Goal: Task Accomplishment & Management: Manage account settings

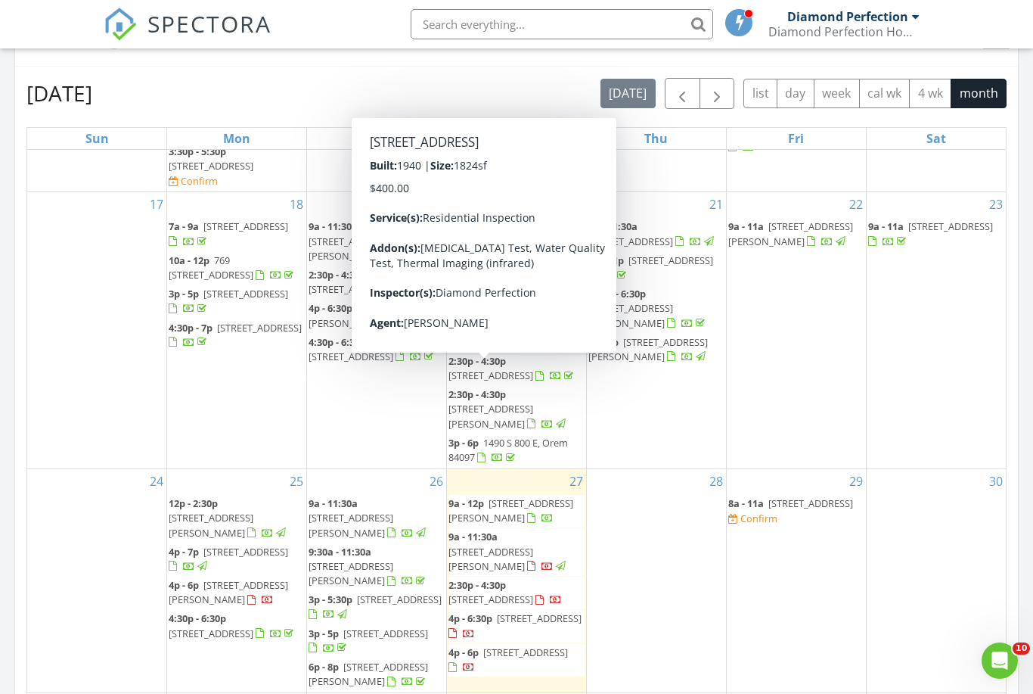
scroll to position [8, 8]
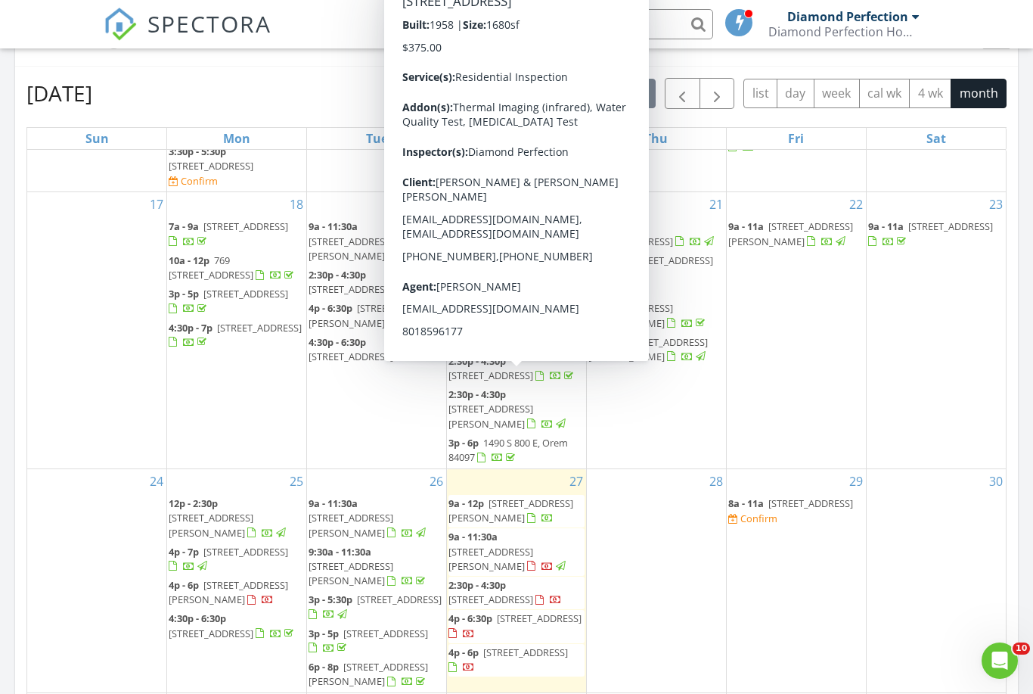
click at [515, 379] on span "5561 Allendale Dr, Salt Lake City 84123" at bounding box center [491, 375] width 85 height 14
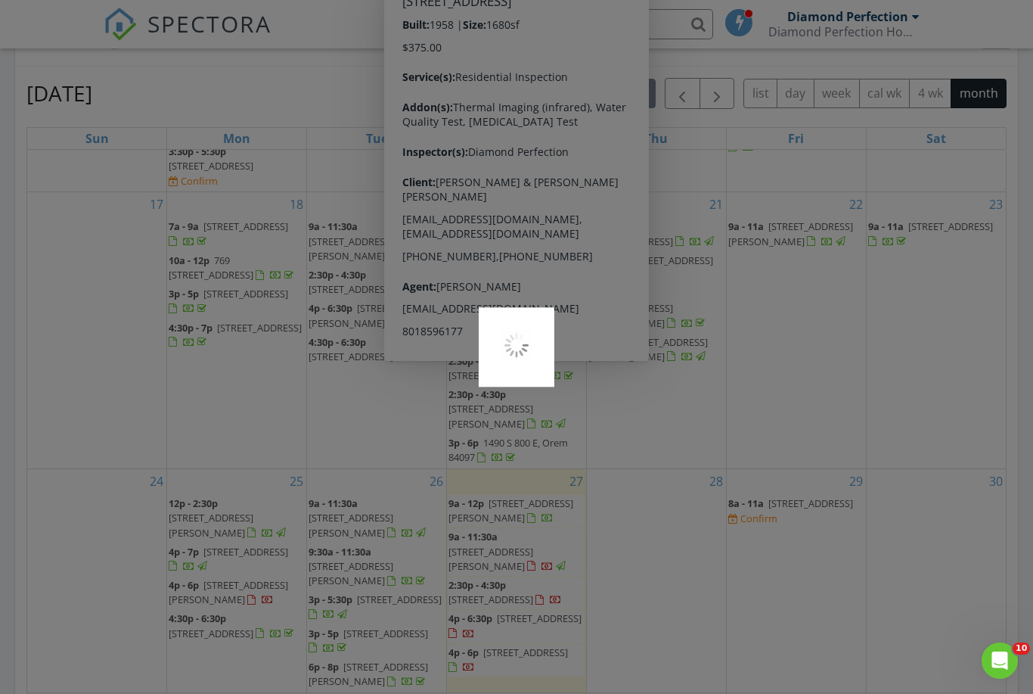
scroll to position [694, 0]
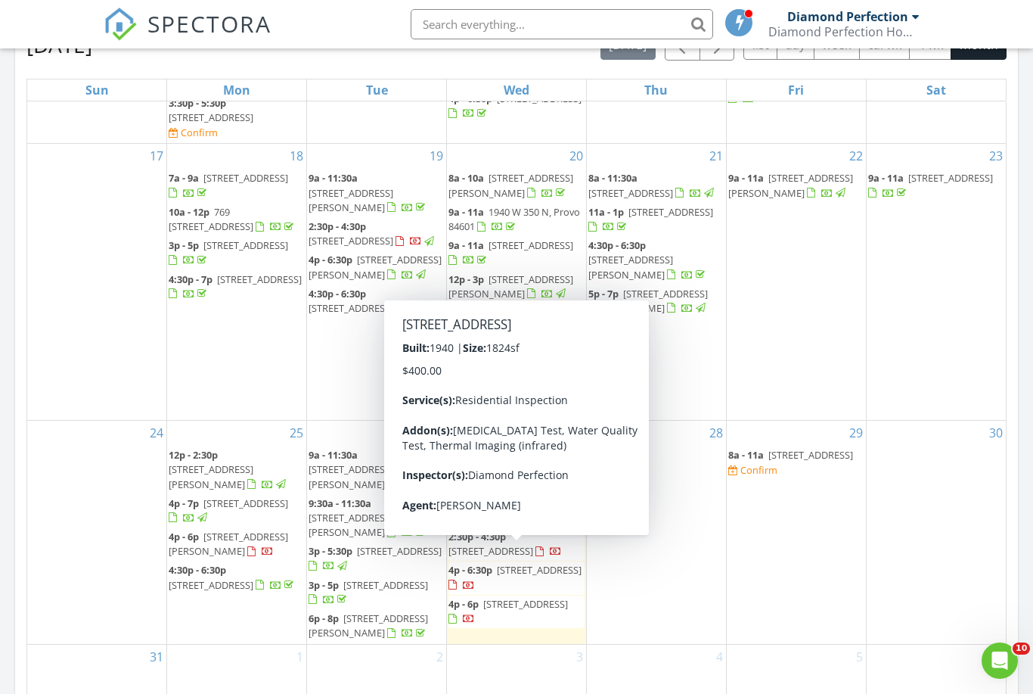
click at [527, 558] on span "209 E 2700 S, South Salt Lake 84115" at bounding box center [491, 551] width 85 height 14
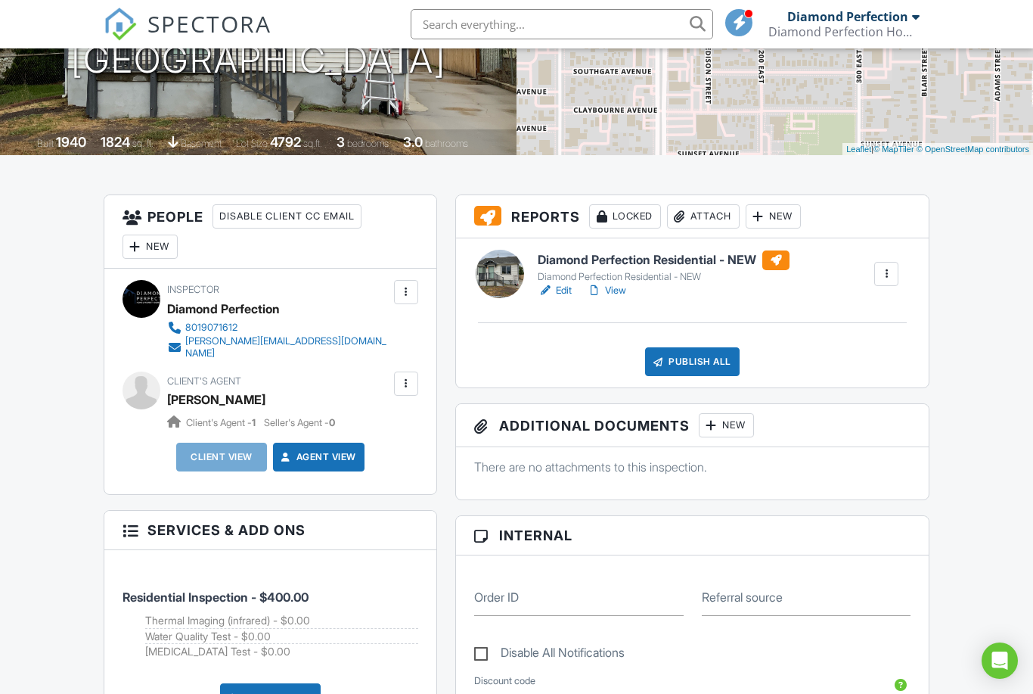
click at [418, 371] on div at bounding box center [406, 383] width 24 height 24
click at [396, 411] on li "Edit" at bounding box center [370, 430] width 77 height 38
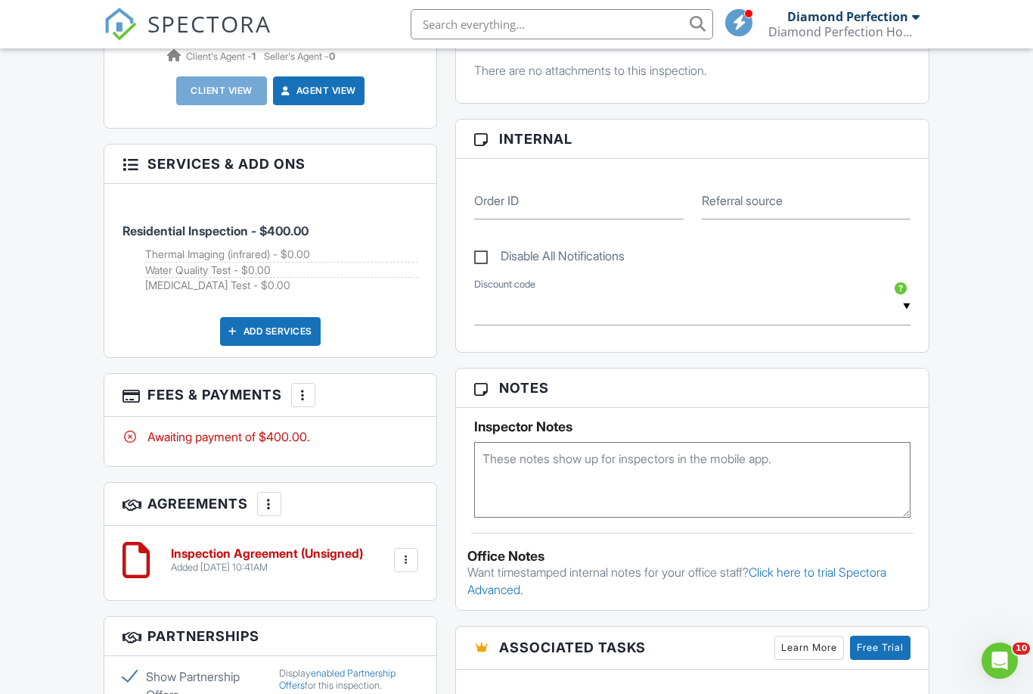
scroll to position [558, 0]
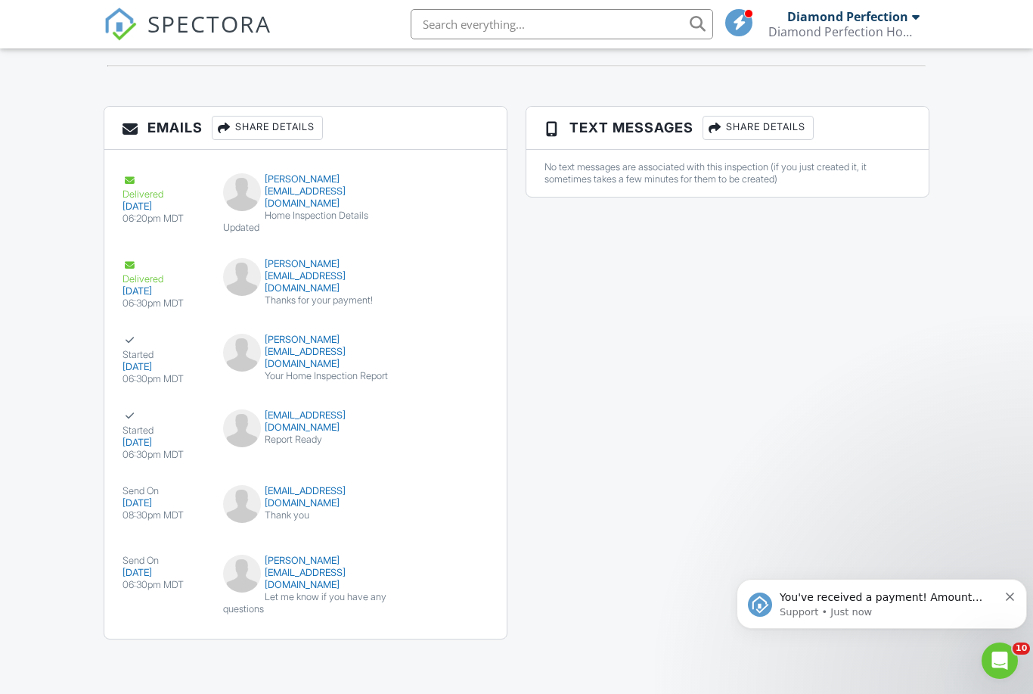
click at [1011, 600] on icon "Dismiss notification" at bounding box center [1010, 596] width 8 height 8
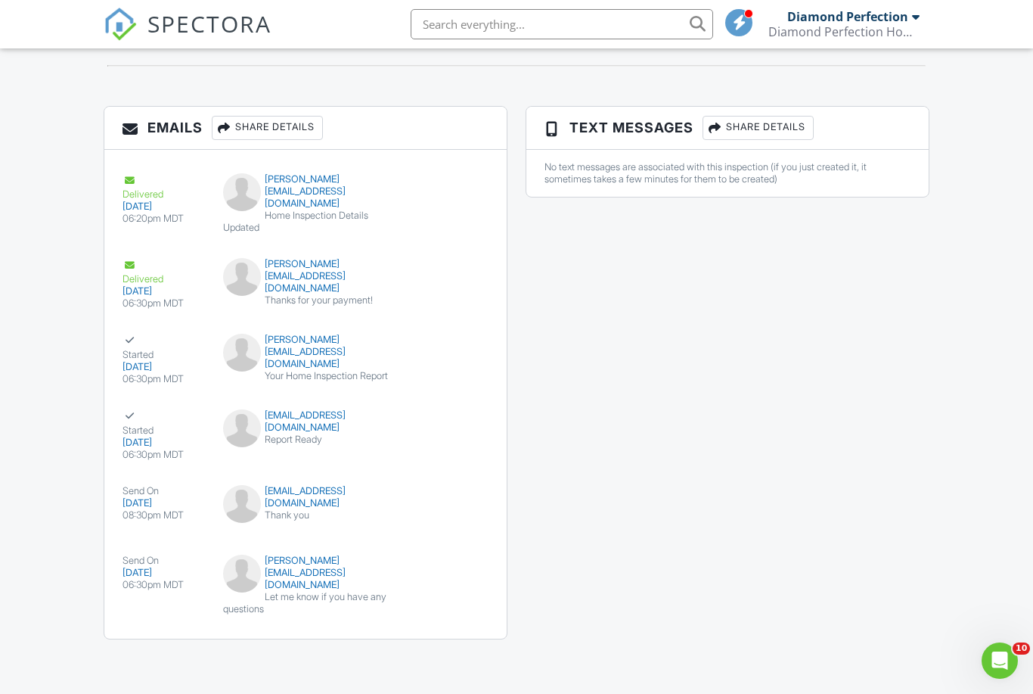
click at [301, 431] on div "Started 08/27/2025 06:30pm MDT realtorjohnq@gmail.com Report Ready Resend" at bounding box center [305, 435] width 403 height 76
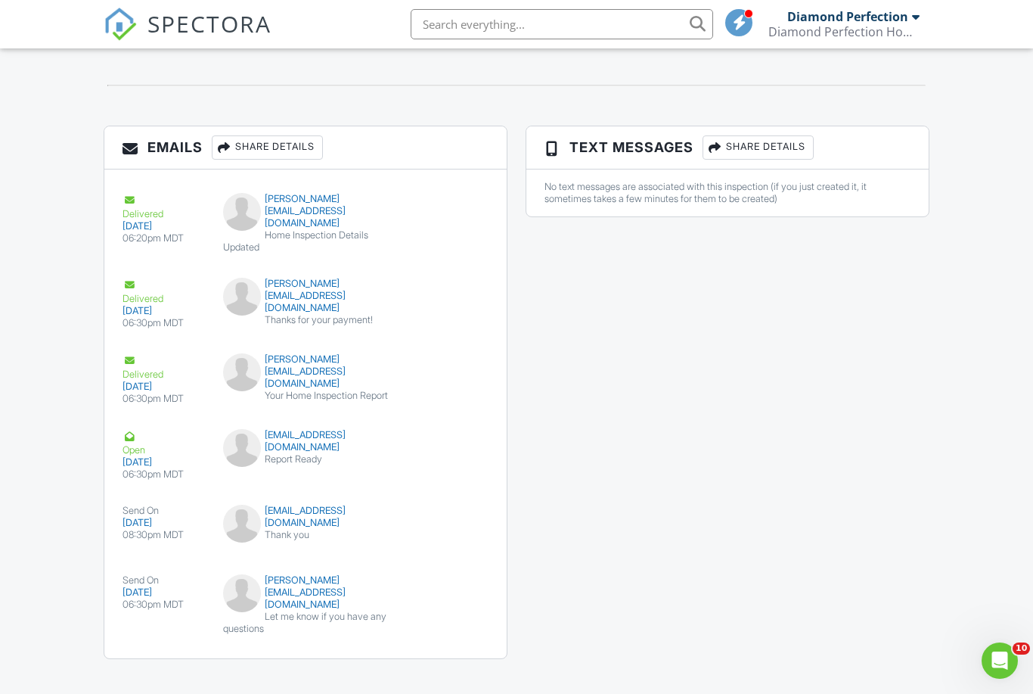
scroll to position [1668, 0]
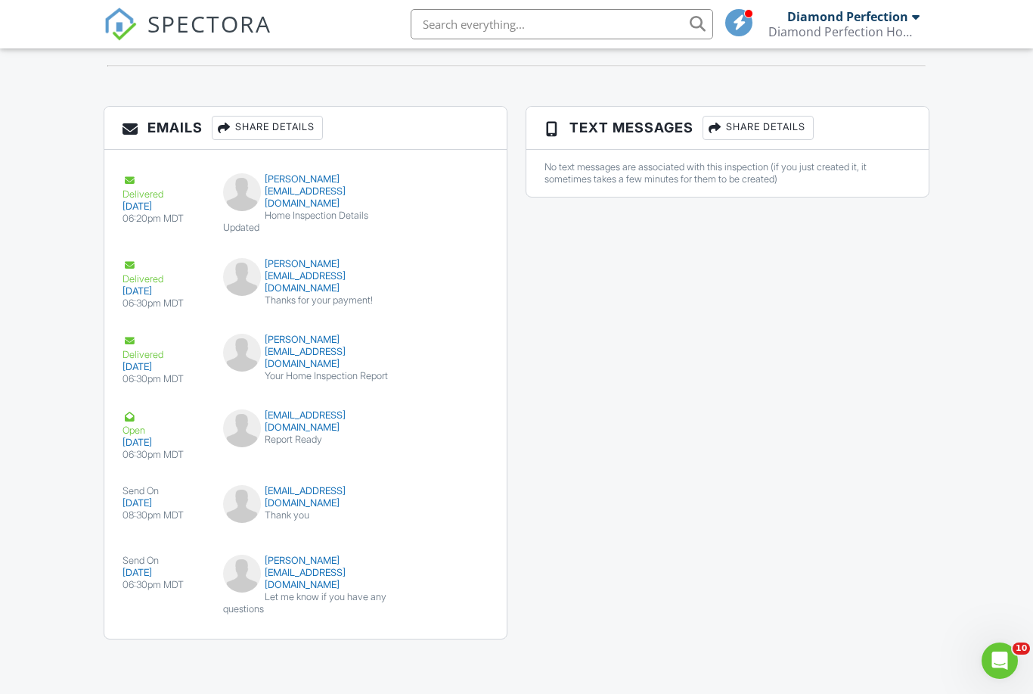
click at [210, 461] on div "Open [DATE] 06:30pm MDT" at bounding box center [169, 434] width 92 height 51
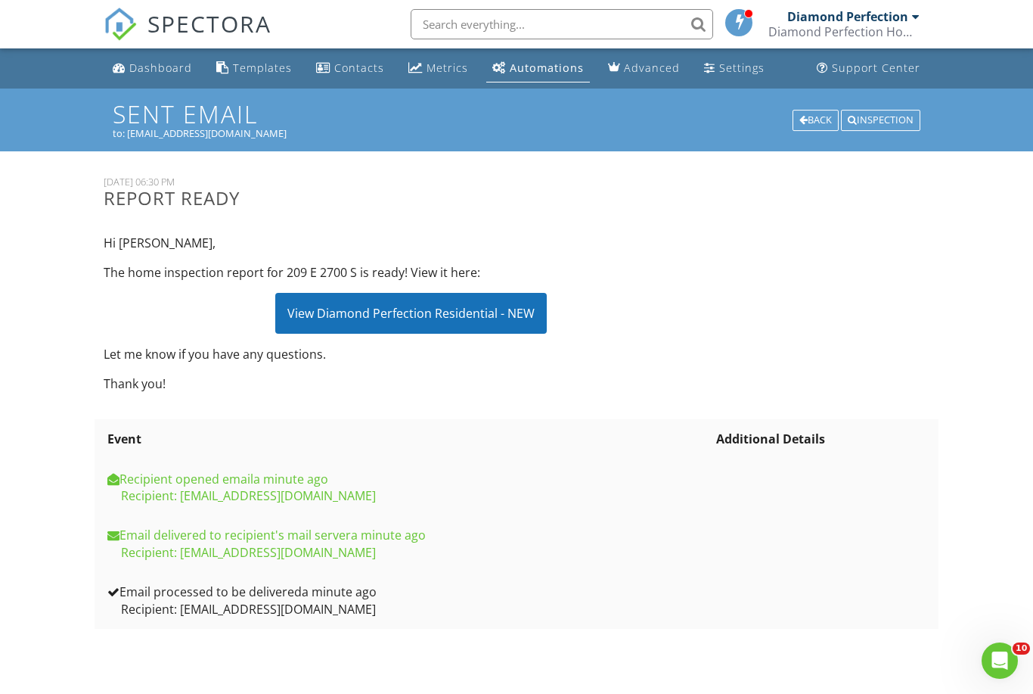
click at [510, 306] on div "View Diamond Perfection Residential - NEW" at bounding box center [411, 313] width 272 height 41
